Goal: Task Accomplishment & Management: Use online tool/utility

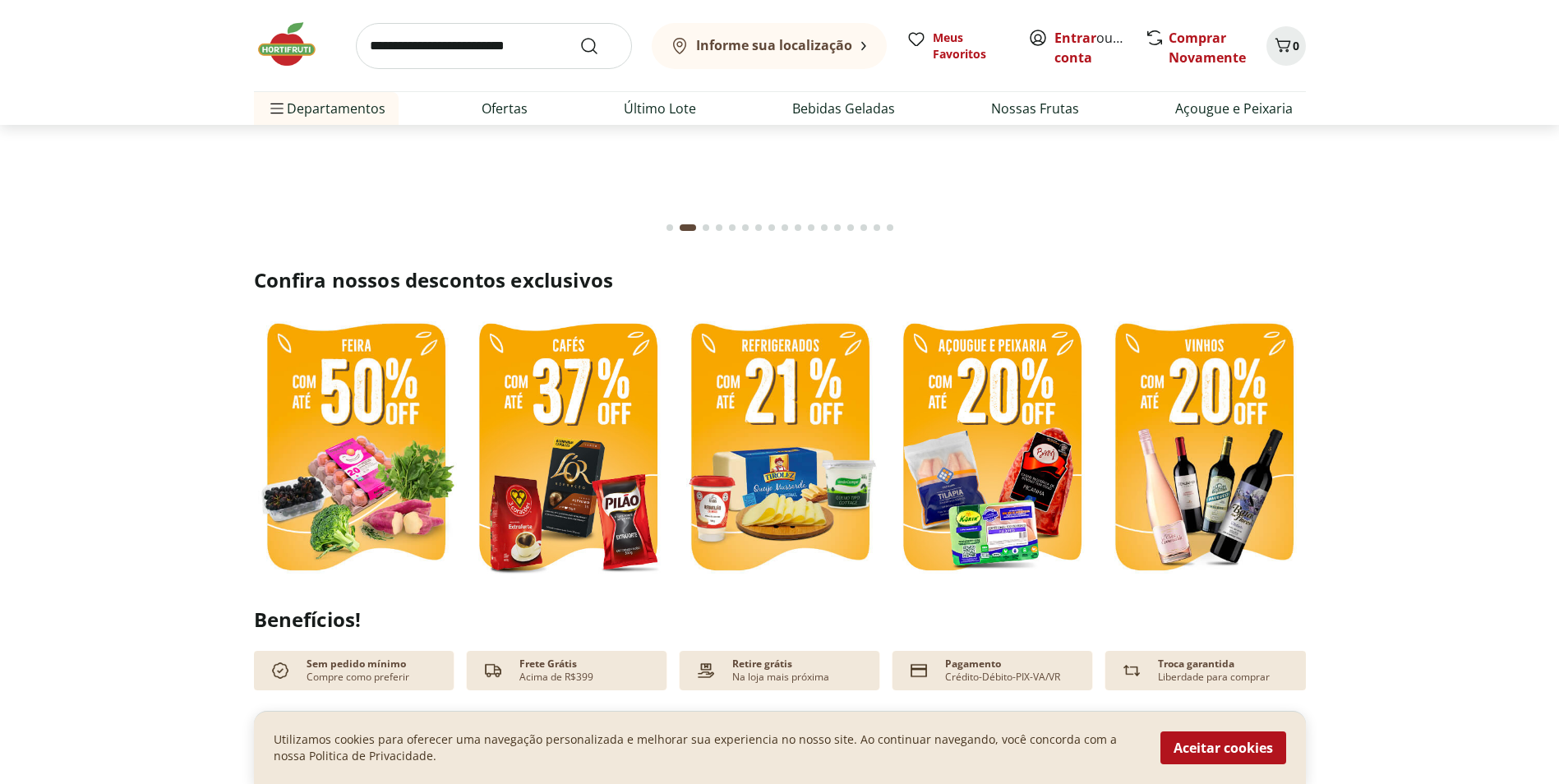
scroll to position [246, 0]
click at [1502, 472] on section "Confira nossos descontos exclusivos" at bounding box center [779, 426] width 1559 height 320
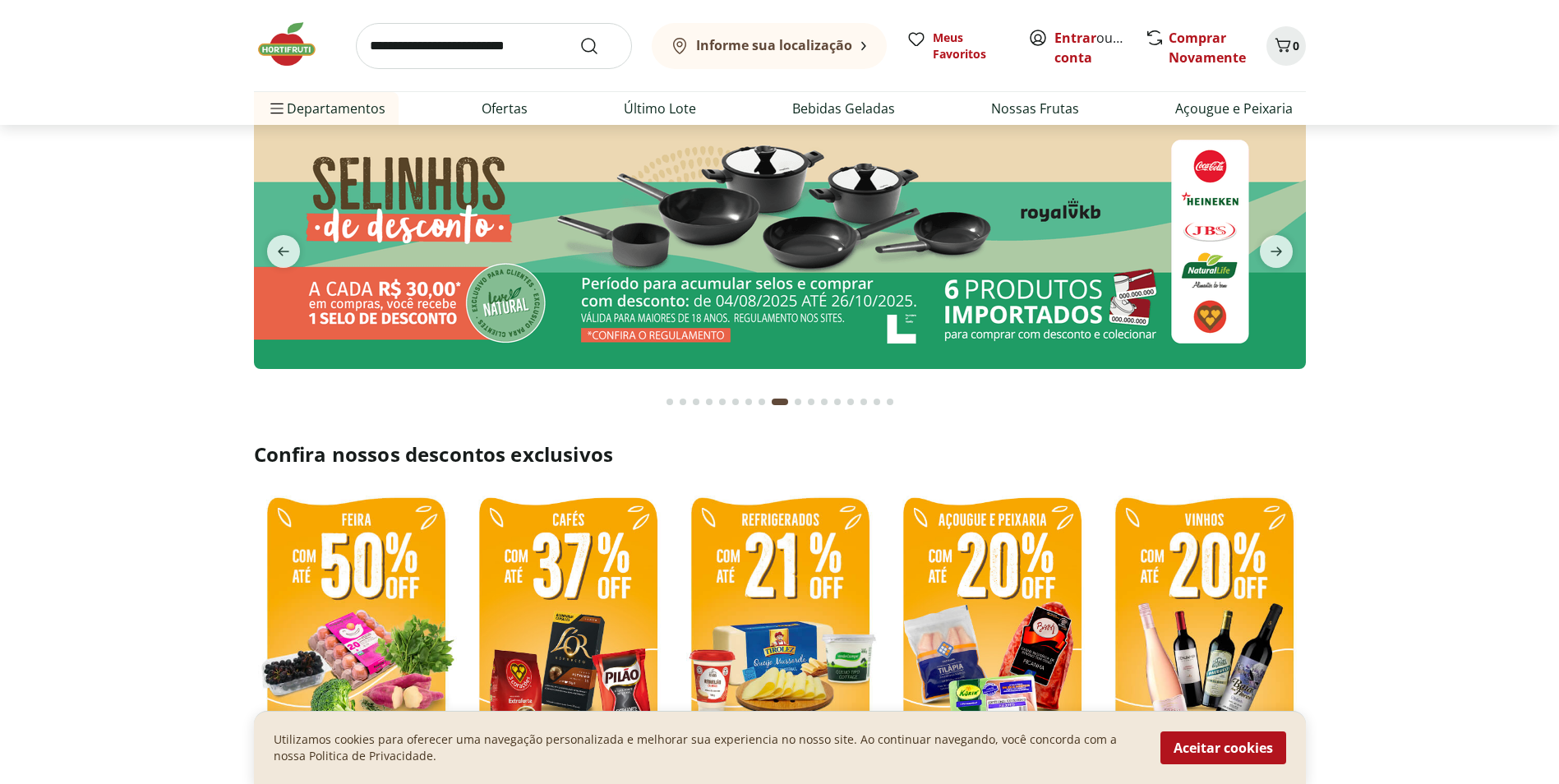
scroll to position [0, 0]
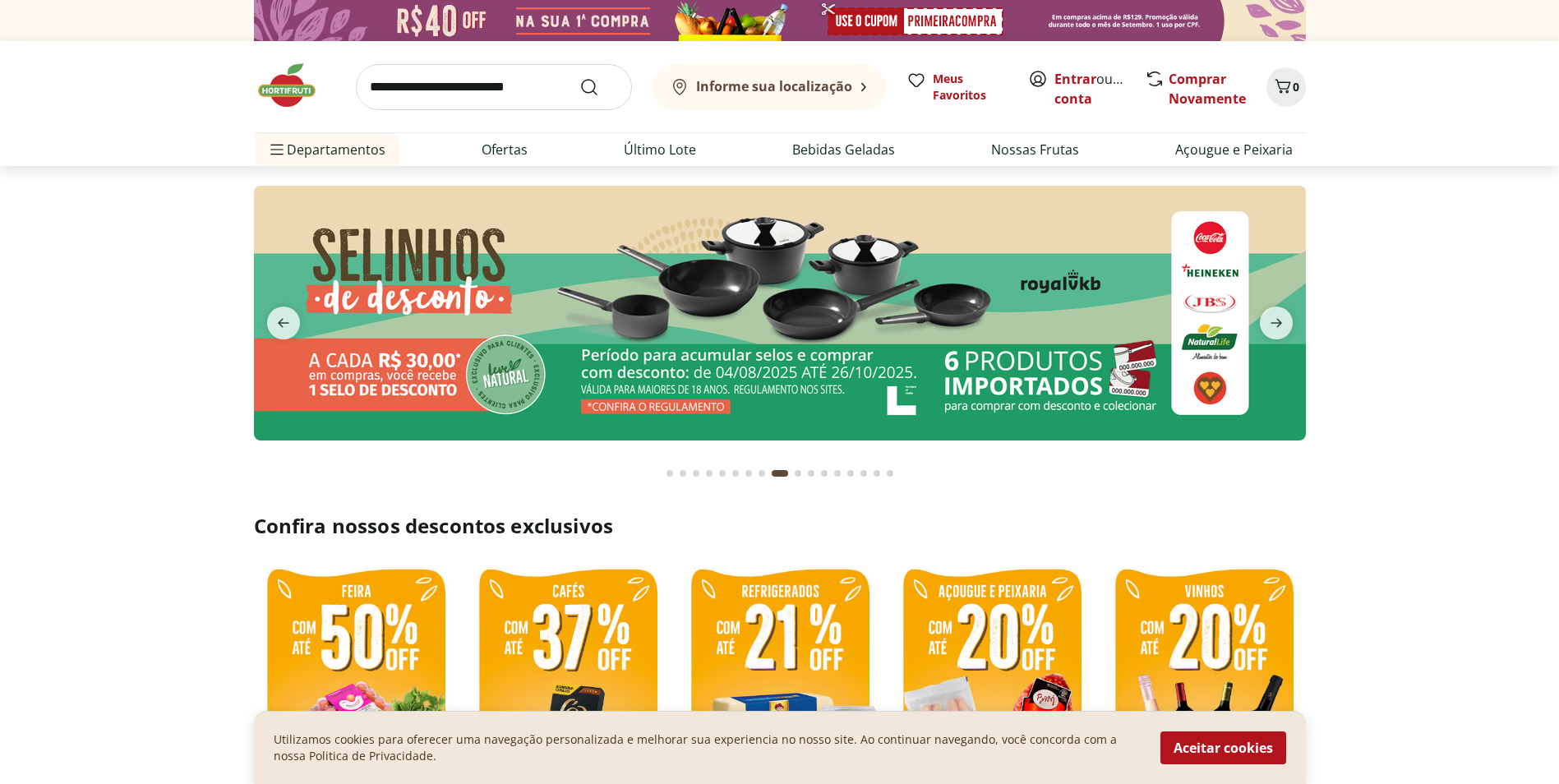
click at [767, 78] on div "Informe sua localização" at bounding box center [761, 87] width 183 height 20
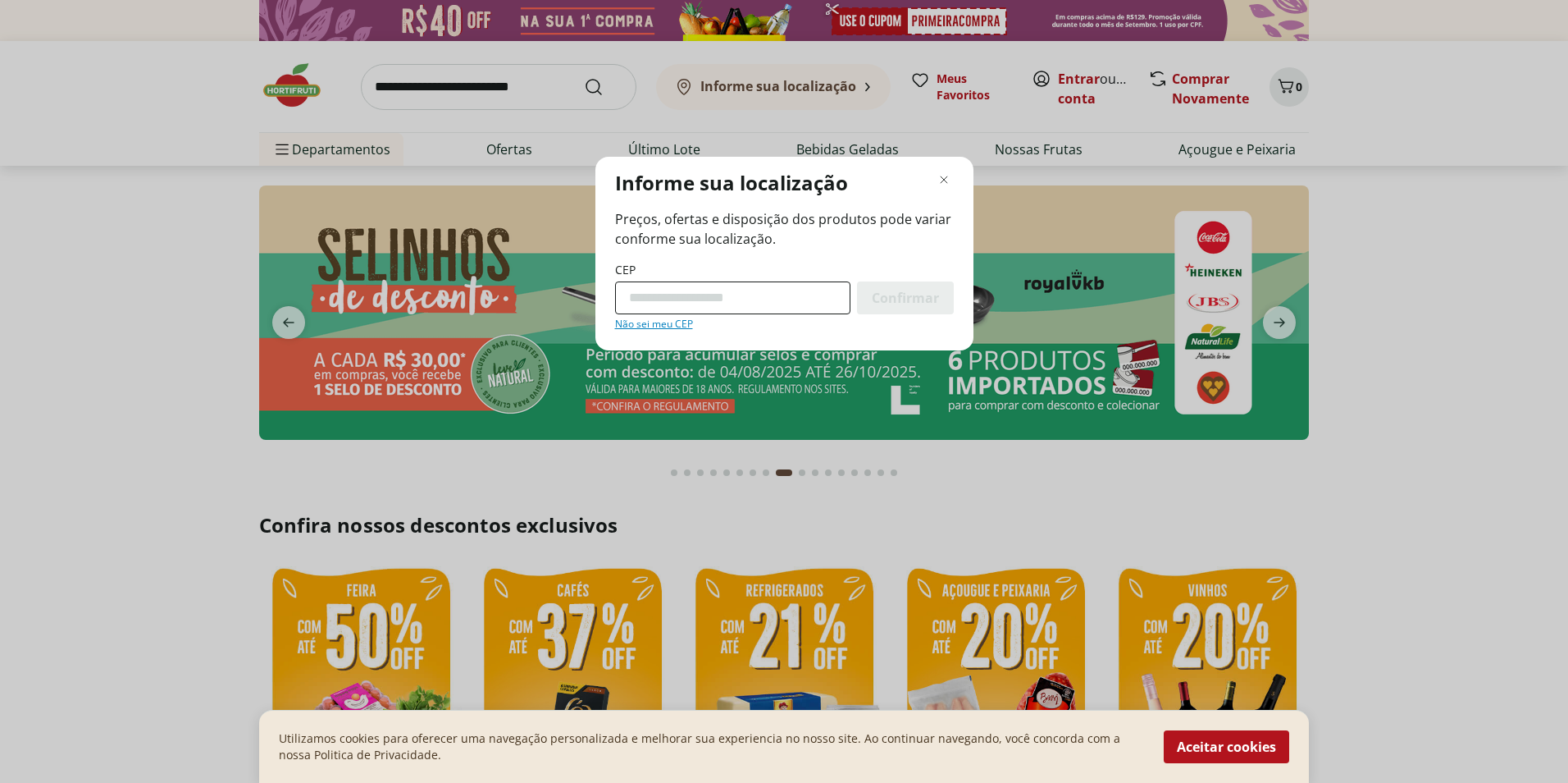
click at [724, 295] on input "CEP" at bounding box center [732, 298] width 235 height 33
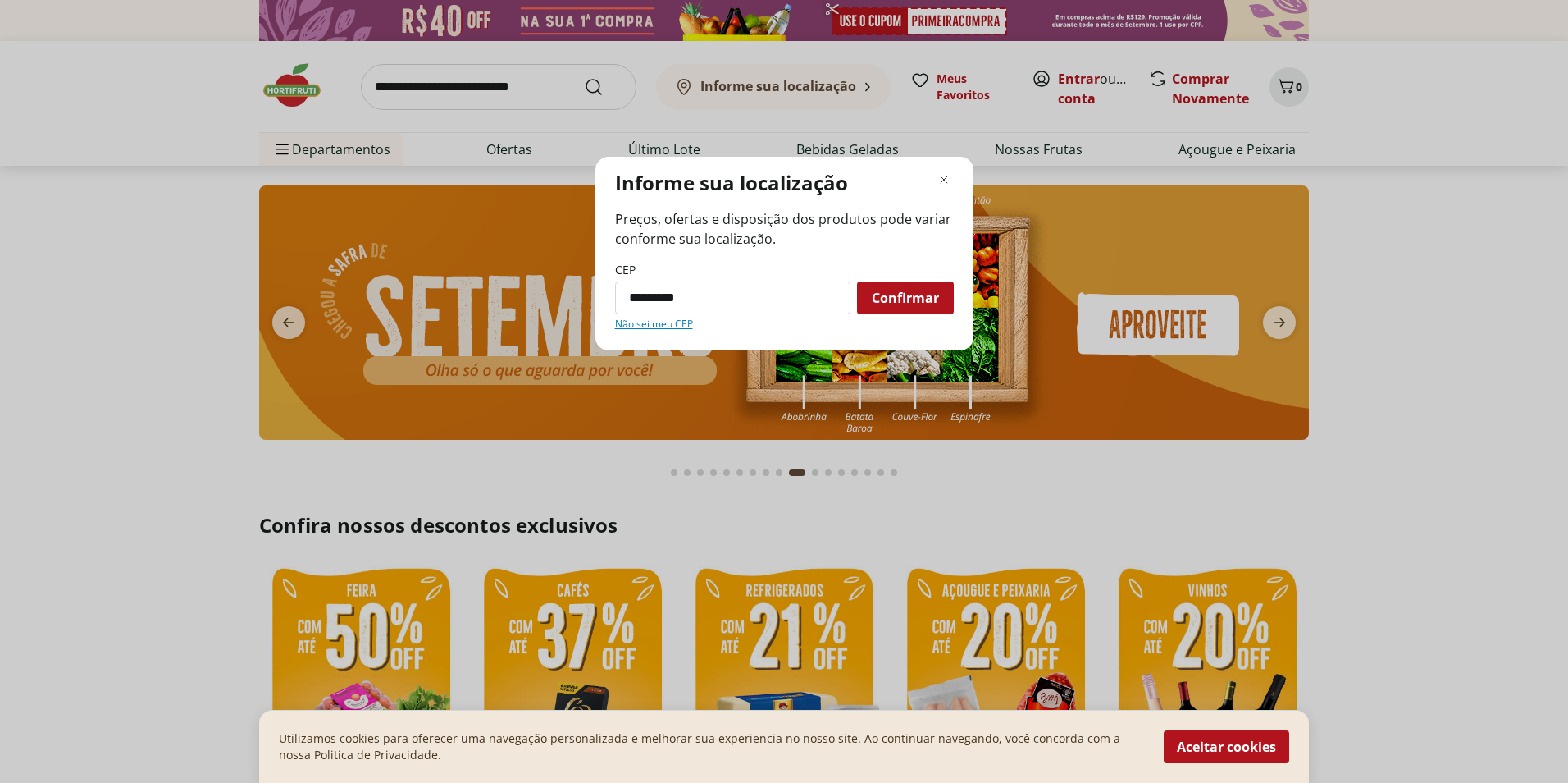
type input "*********"
click at [857, 282] on button "Confirmar" at bounding box center [905, 298] width 96 height 33
